Goal: Task Accomplishment & Management: Use online tool/utility

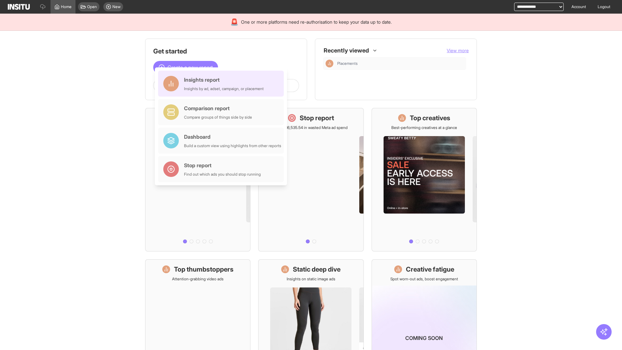
click at [223, 84] on div "Insights report Insights by ad, adset, campaign, or placement" at bounding box center [224, 84] width 80 height 16
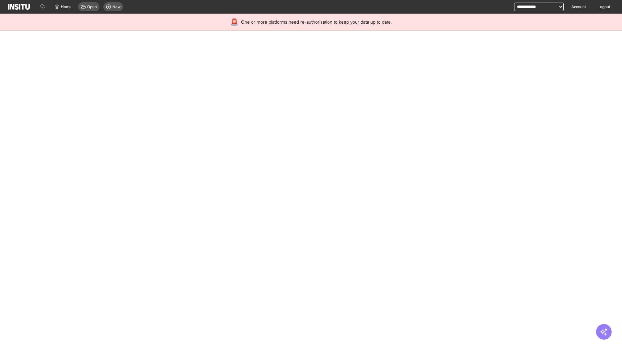
select select "**"
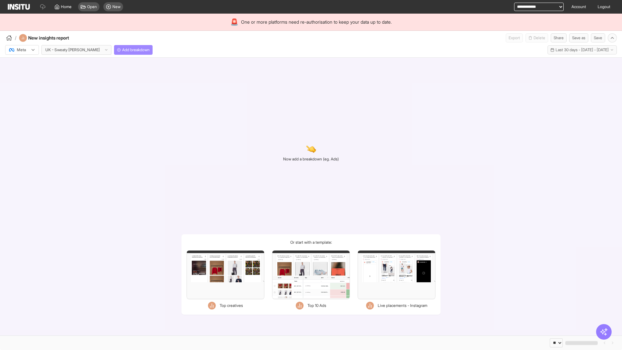
click at [122, 50] on span "Add breakdown" at bounding box center [136, 49] width 28 height 5
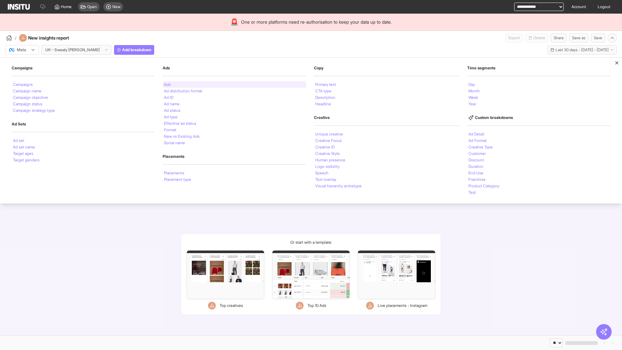
click at [167, 85] on li "Ads" at bounding box center [167, 85] width 7 height 4
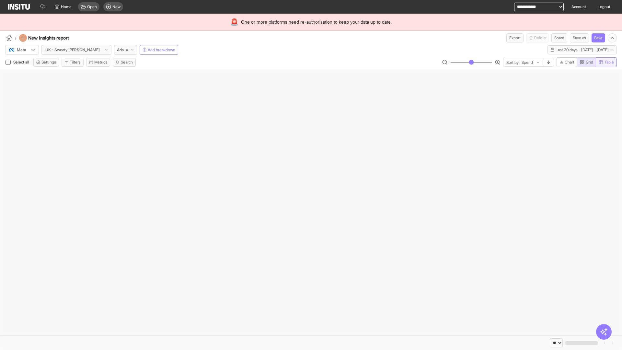
click at [606, 62] on span "Table" at bounding box center [608, 62] width 9 height 5
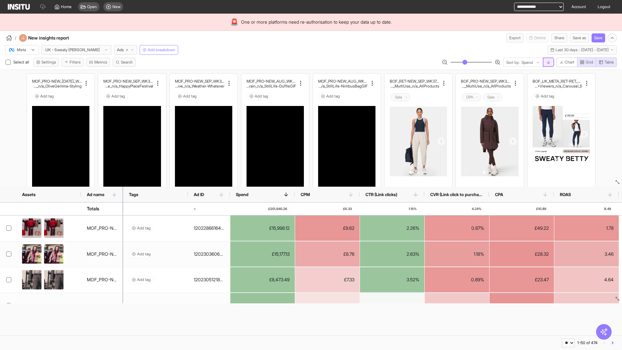
click at [548, 62] on line "button" at bounding box center [548, 62] width 0 height 3
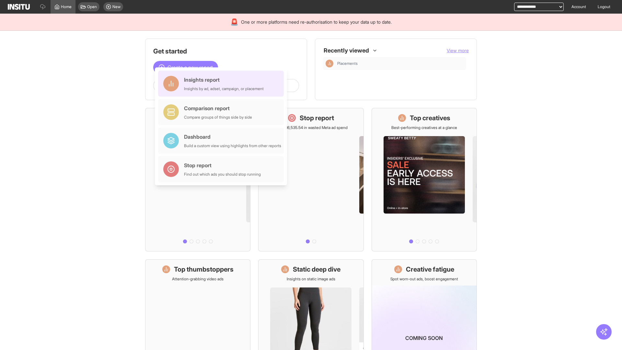
click at [223, 84] on div "Insights report Insights by ad, adset, campaign, or placement" at bounding box center [224, 84] width 80 height 16
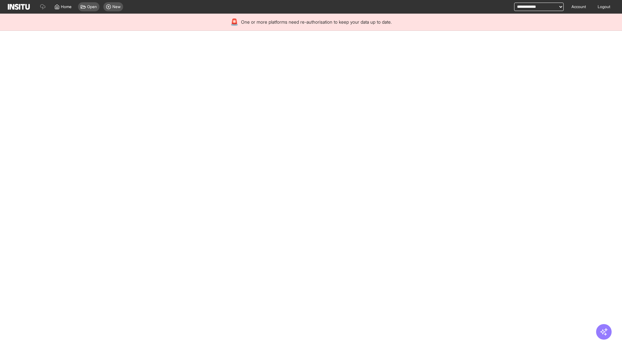
select select "**"
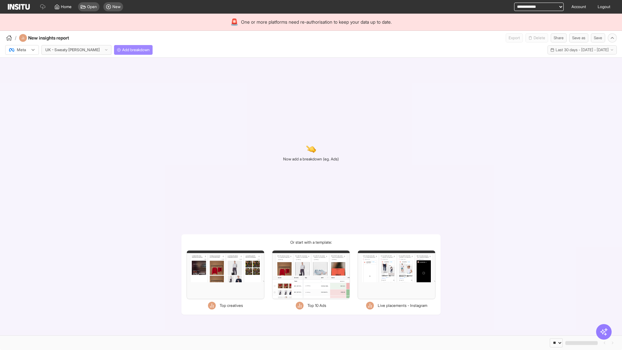
click at [122, 50] on span "Add breakdown" at bounding box center [136, 49] width 28 height 5
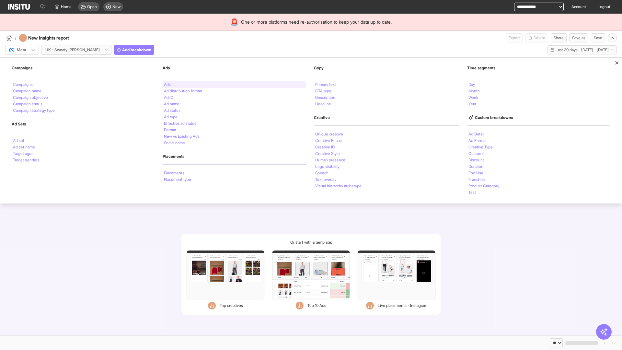
click at [167, 85] on li "Ads" at bounding box center [167, 85] width 7 height 4
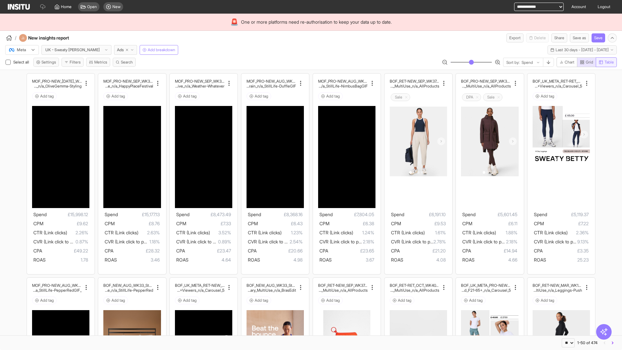
click at [606, 62] on span "Table" at bounding box center [608, 62] width 9 height 5
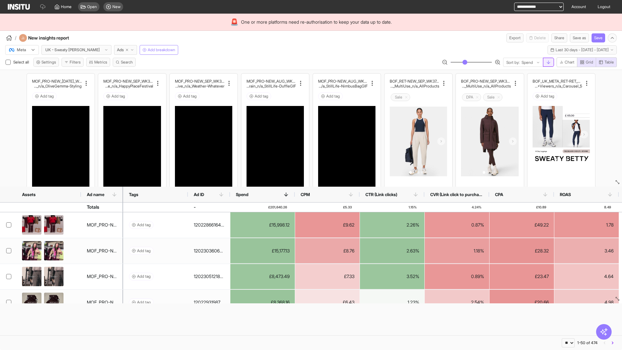
click at [548, 62] on line "button" at bounding box center [548, 62] width 0 height 3
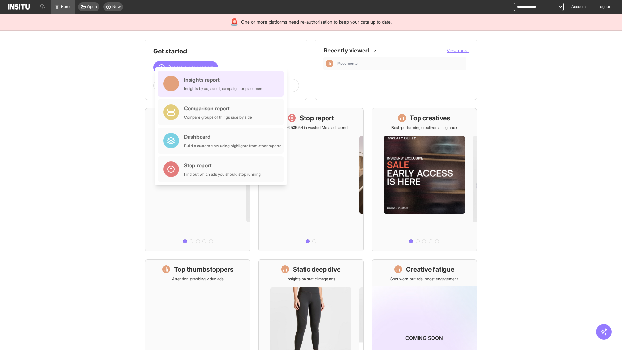
click at [223, 84] on div "Insights report Insights by ad, adset, campaign, or placement" at bounding box center [224, 84] width 80 height 16
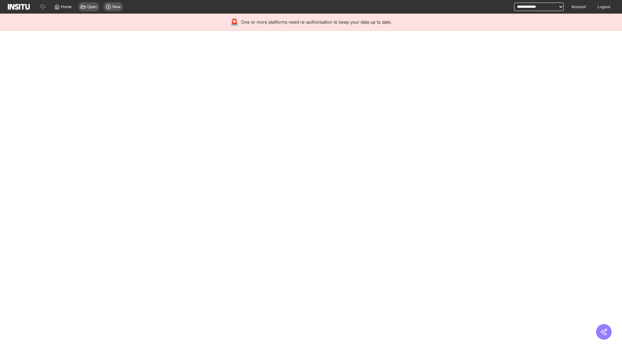
select select "**"
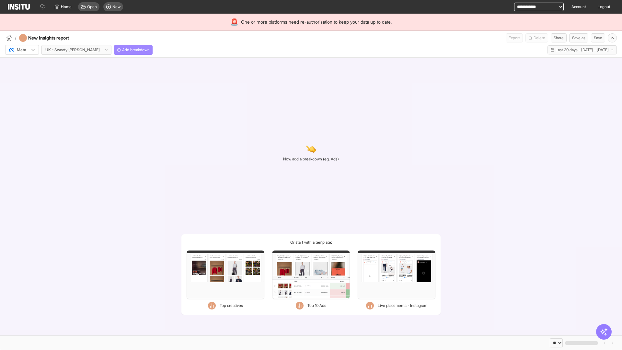
click at [122, 50] on span "Add breakdown" at bounding box center [136, 49] width 28 height 5
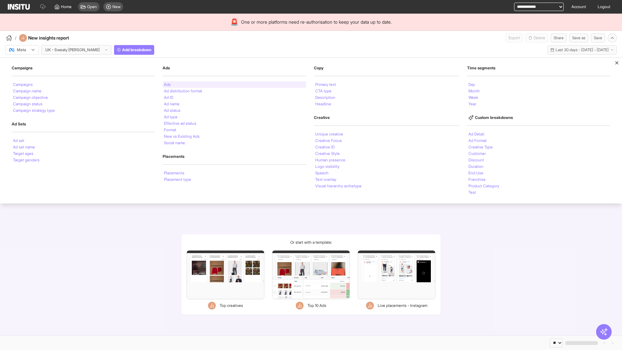
click at [167, 85] on li "Ads" at bounding box center [167, 85] width 7 height 4
